Goal: Task Accomplishment & Management: Manage account settings

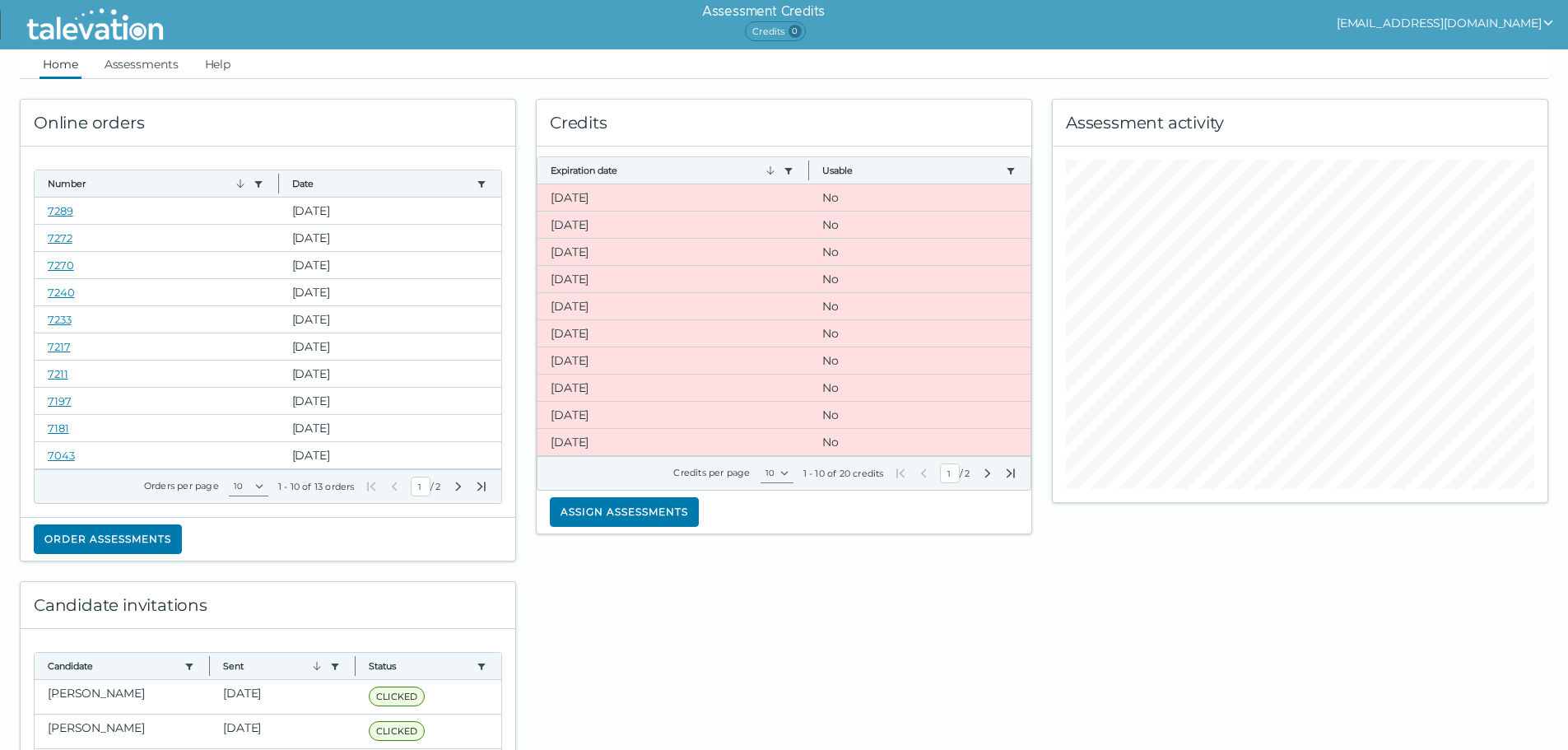
click at [1461, 22] on button "[EMAIL_ADDRESS][DOMAIN_NAME]" at bounding box center [1445, 23] width 218 height 20
click at [1448, 21] on button "[EMAIL_ADDRESS][DOMAIN_NAME]" at bounding box center [1445, 23] width 218 height 20
click at [1442, 20] on button "[EMAIL_ADDRESS][DOMAIN_NAME]" at bounding box center [1445, 23] width 218 height 20
click at [1485, 65] on div "Sign out" at bounding box center [1446, 55] width 97 height 20
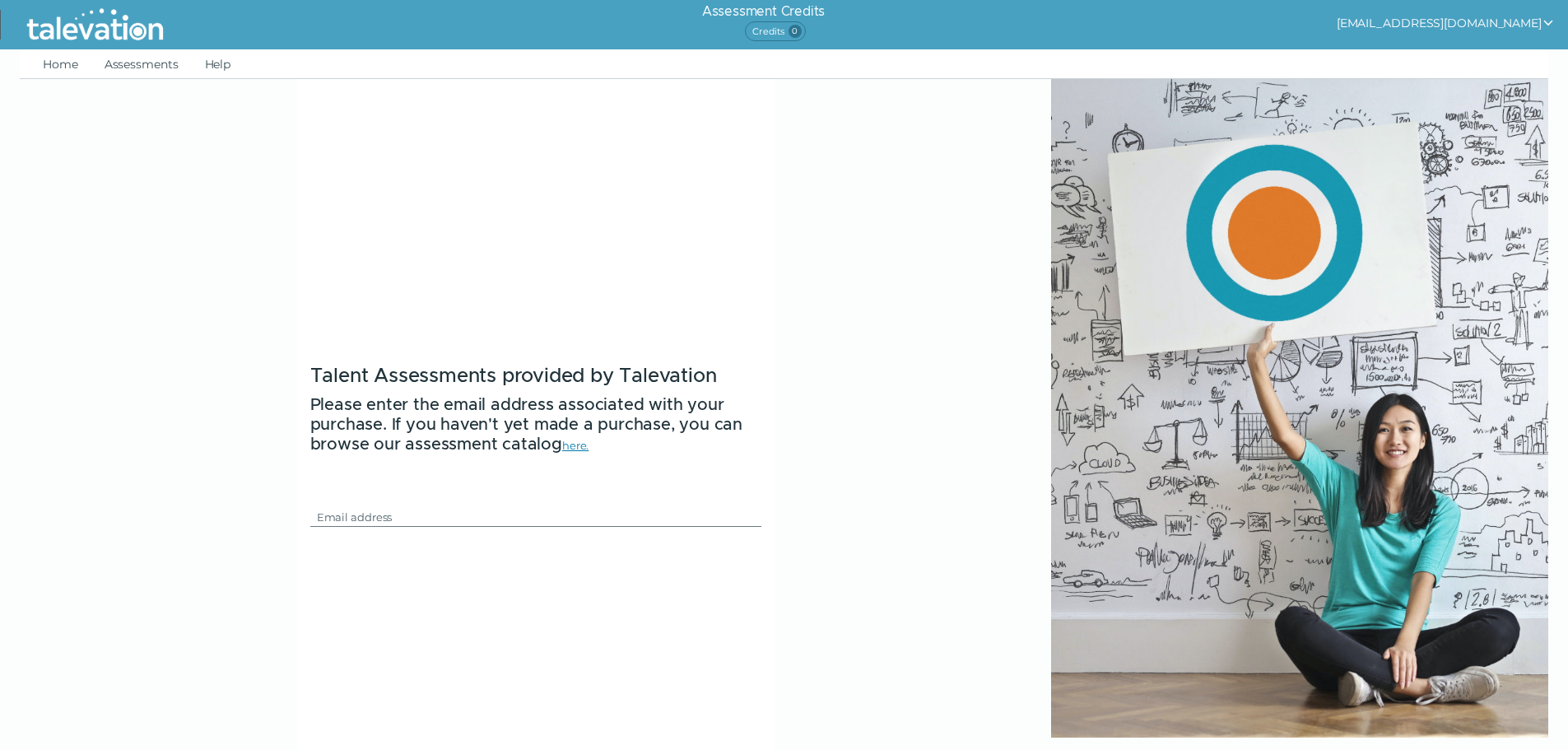
click at [1450, 27] on button "[EMAIL_ADDRESS][DOMAIN_NAME]" at bounding box center [1445, 23] width 218 height 20
click at [566, 220] on form "Talent Assessments provided by Talevation Please enter the email address associ…" at bounding box center [536, 454] width 477 height 750
click at [373, 519] on input "Email" at bounding box center [526, 517] width 431 height 20
type input "[EMAIL_ADDRESS][DOMAIN_NAME]"
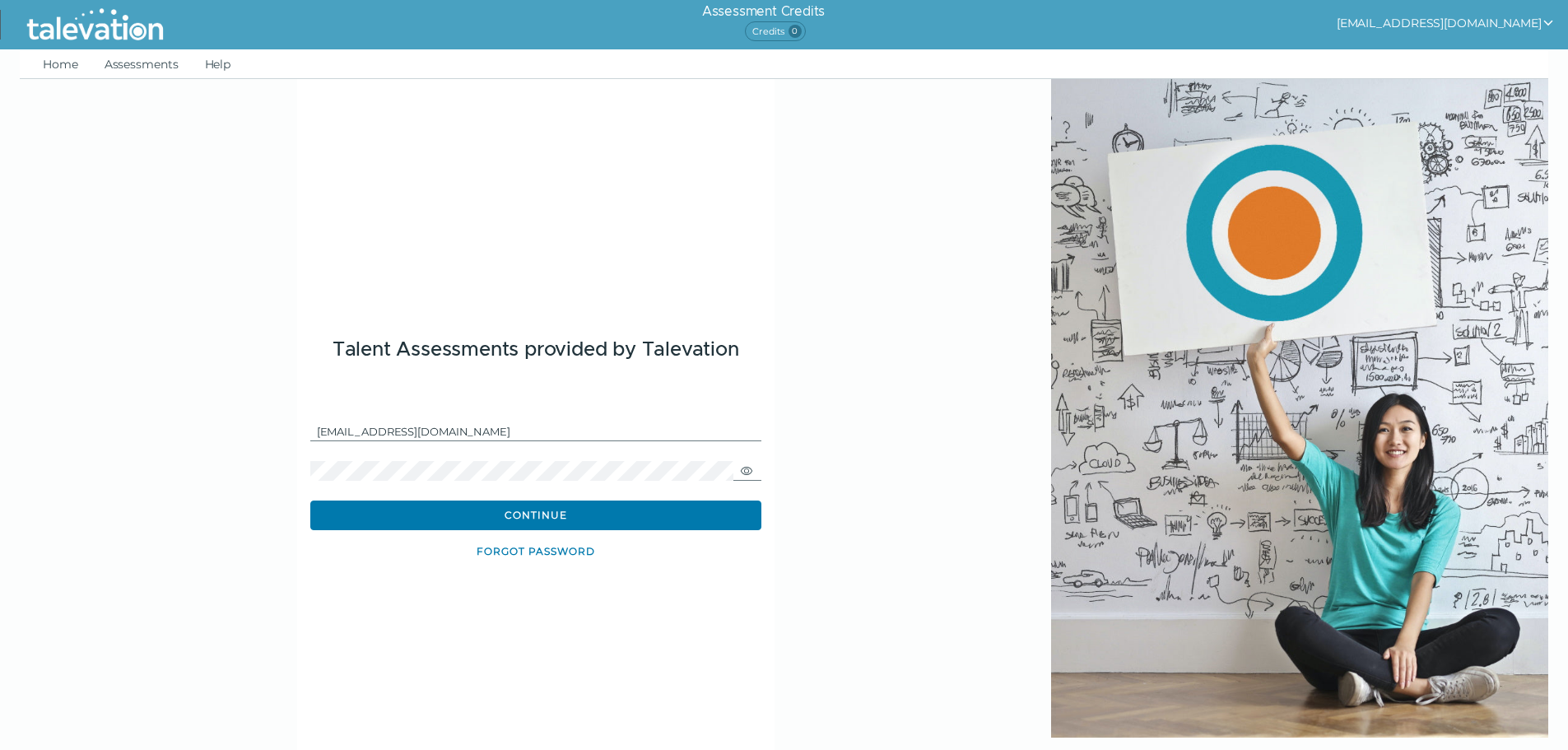
click at [538, 553] on button "Forgot password" at bounding box center [536, 551] width 451 height 30
